Goal: Task Accomplishment & Management: Manage account settings

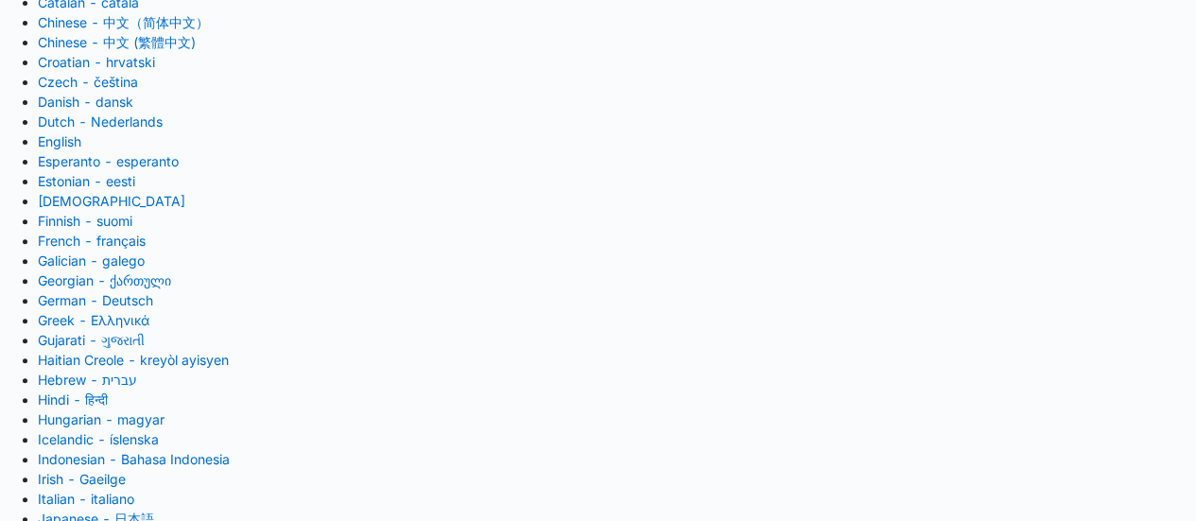
scroll to position [527, 0]
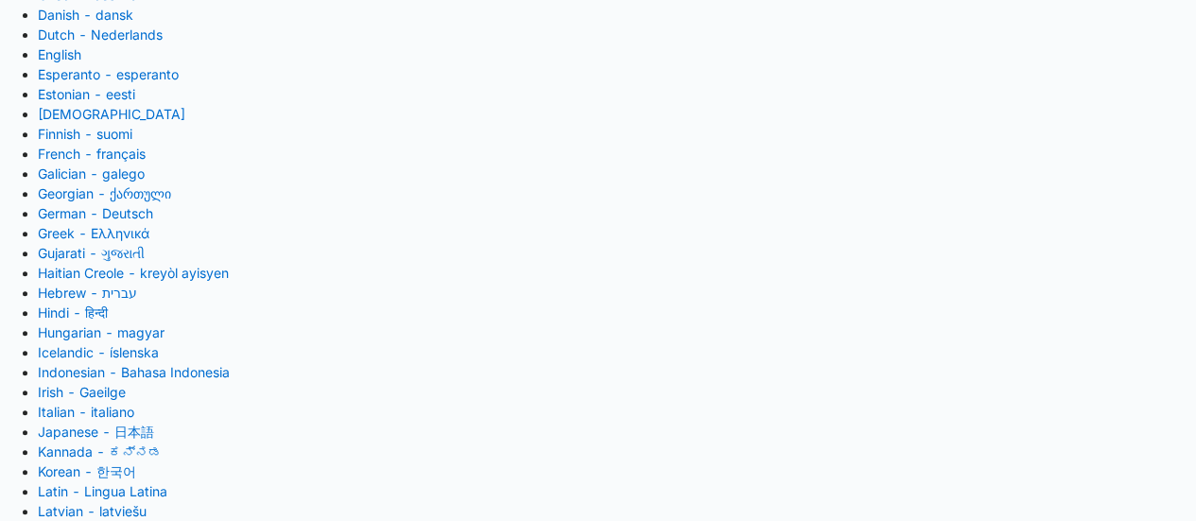
scroll to position [337, 0]
